Goal: Task Accomplishment & Management: Manage account settings

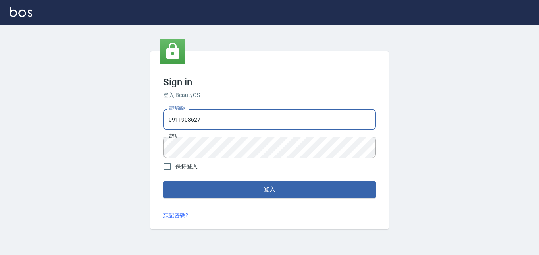
drag, startPoint x: 202, startPoint y: 121, endPoint x: 163, endPoint y: 120, distance: 39.7
click at [163, 120] on div "電話號碼 [PHONE_NUMBER] 電話號碼 密碼 密碼" at bounding box center [269, 134] width 219 height 56
type input "0932050354"
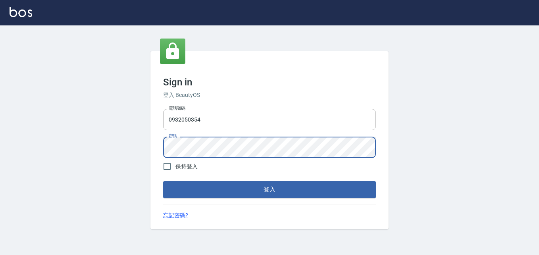
click at [134, 158] on div "Sign in 登入 BeautyOS 電話號碼 [PHONE_NUMBER] 電話號碼 密碼 密碼 保持登入 登入 忘記密碼?" at bounding box center [269, 139] width 539 height 229
click at [163, 181] on button "登入" at bounding box center [269, 189] width 213 height 17
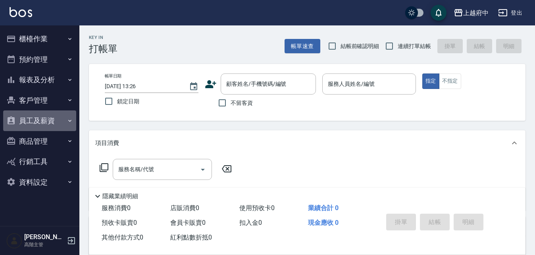
click at [48, 114] on button "員工及薪資" at bounding box center [39, 120] width 73 height 21
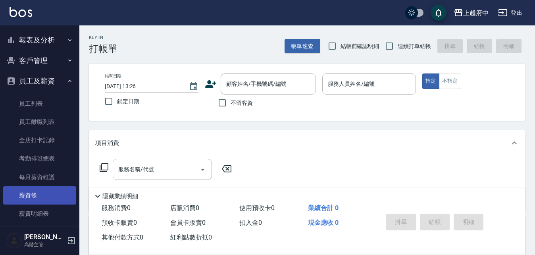
scroll to position [79, 0]
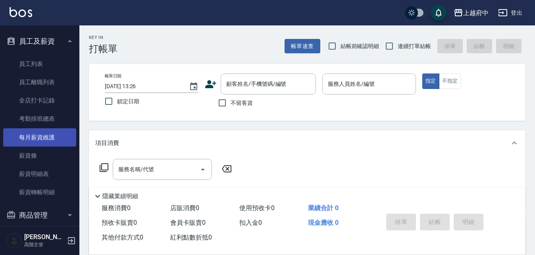
click at [44, 134] on link "每月薪資維護" at bounding box center [39, 137] width 73 height 18
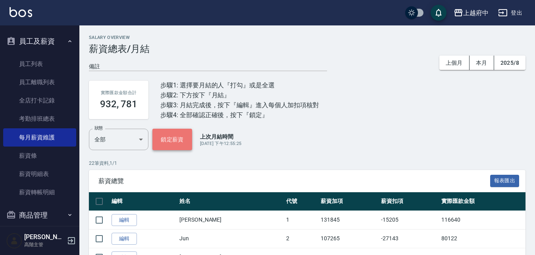
click at [170, 136] on button "鎖定薪資" at bounding box center [172, 139] width 40 height 21
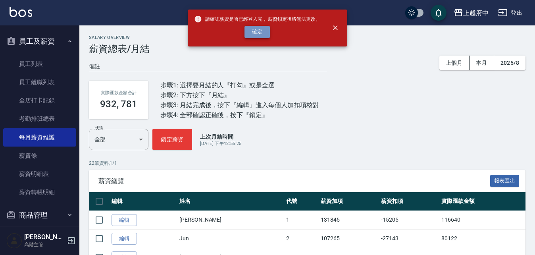
click at [256, 28] on button "確定" at bounding box center [257, 32] width 25 height 12
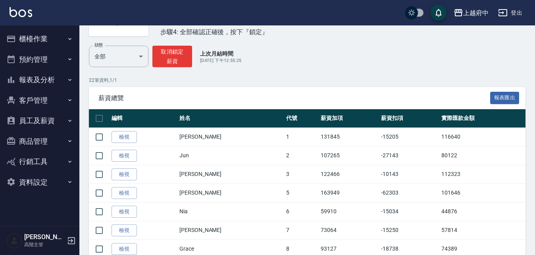
scroll to position [40, 0]
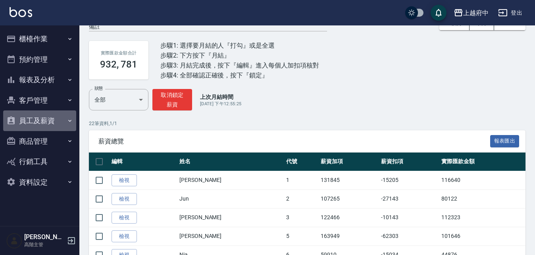
click at [34, 119] on button "員工及薪資" at bounding box center [39, 120] width 73 height 21
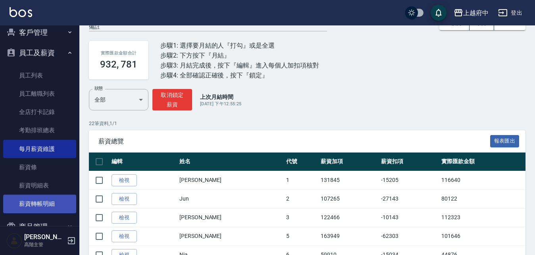
scroll to position [79, 0]
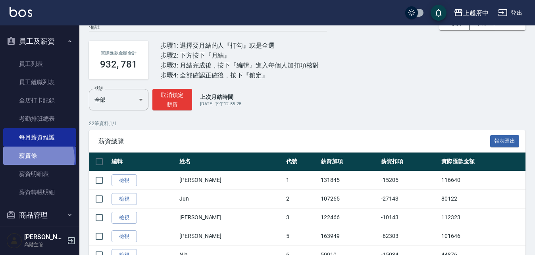
click at [35, 158] on link "薪資條" at bounding box center [39, 155] width 73 height 18
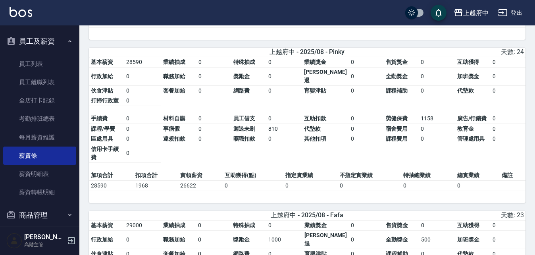
scroll to position [2611, 0]
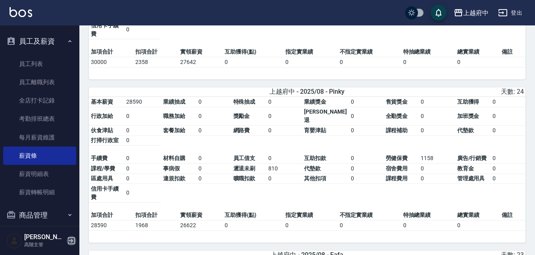
click at [70, 237] on icon "button" at bounding box center [71, 240] width 7 height 7
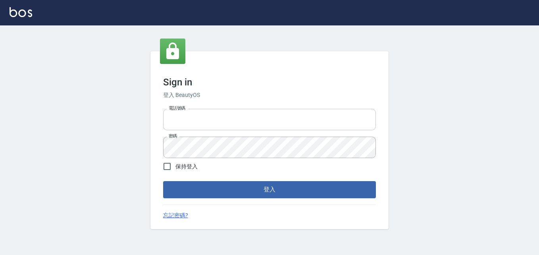
type input "0911903627"
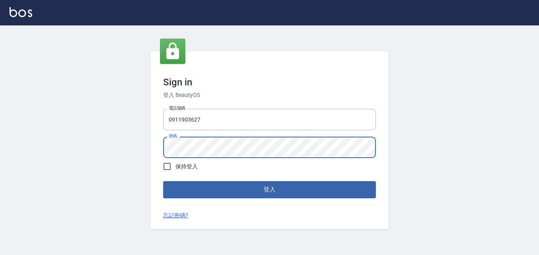
drag, startPoint x: 246, startPoint y: 126, endPoint x: 78, endPoint y: 107, distance: 169.0
click at [78, 107] on div "Sign in 登入 BeautyOS 電話號碼 [PHONE_NUMBER] 電話號碼 密碼 密碼 保持登入 登入 忘記密碼?" at bounding box center [269, 139] width 539 height 229
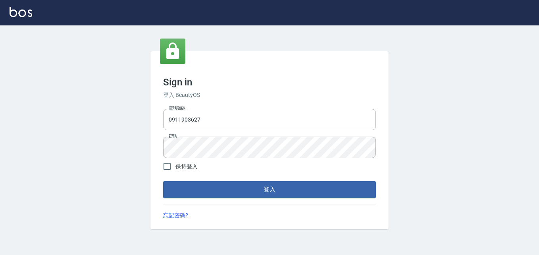
click at [467, 117] on div "Sign in 登入 BeautyOS 電話號碼 [PHONE_NUMBER] 電話號碼 密碼 密碼 保持登入 登入 忘記密碼?" at bounding box center [269, 139] width 539 height 229
